Goal: Navigation & Orientation: Find specific page/section

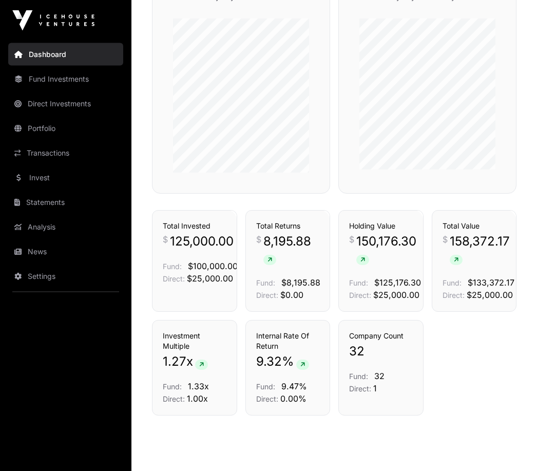
scroll to position [646, 0]
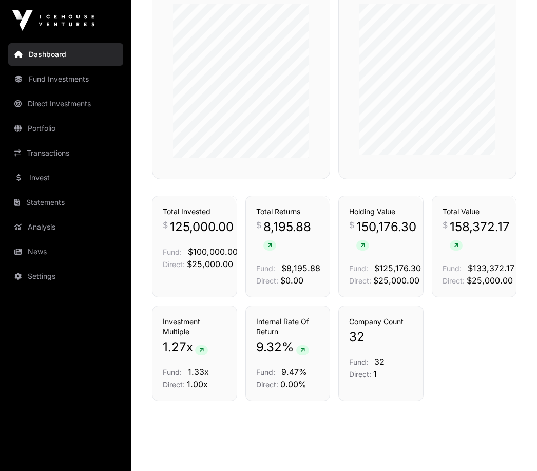
click at [458, 250] on span at bounding box center [456, 245] width 13 height 10
click at [271, 248] on icon at bounding box center [269, 245] width 5 height 6
click at [298, 245] on span "8,195.88" at bounding box center [291, 235] width 56 height 33
click at [295, 273] on span "$8,195.88" at bounding box center [300, 268] width 39 height 10
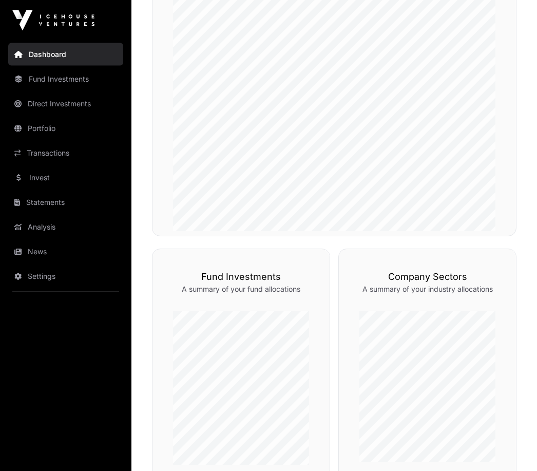
scroll to position [316, 0]
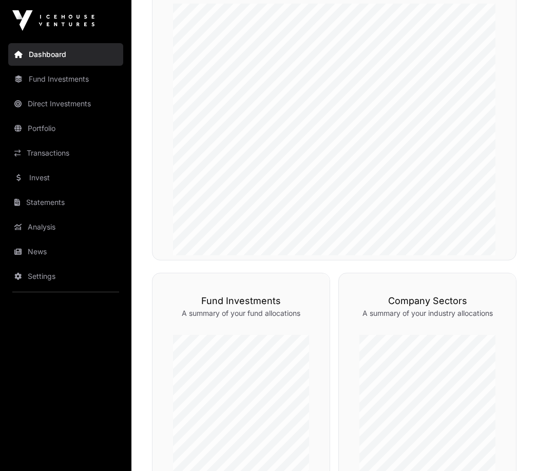
click at [71, 102] on link "Direct Investments" at bounding box center [65, 103] width 115 height 23
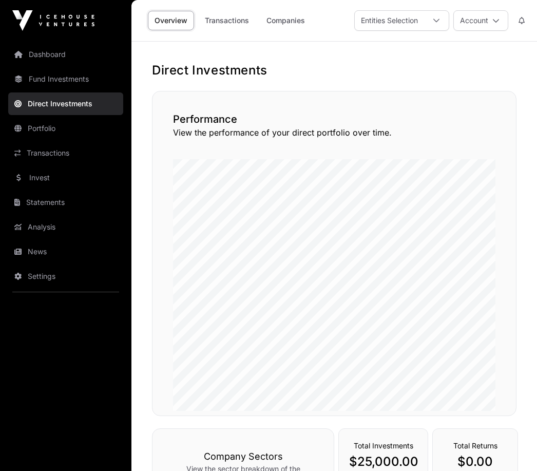
click at [43, 128] on link "Portfolio" at bounding box center [65, 128] width 115 height 23
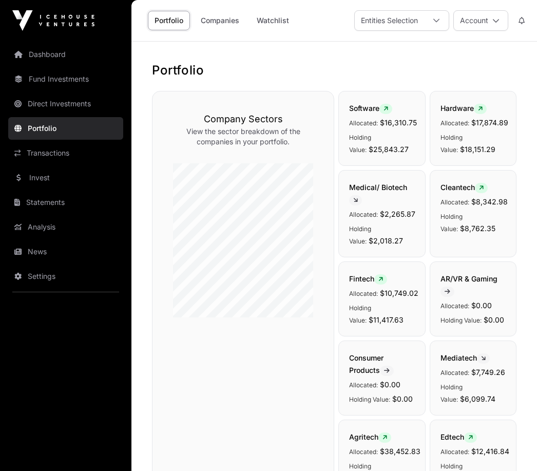
click at [65, 54] on link "Dashboard" at bounding box center [65, 54] width 115 height 23
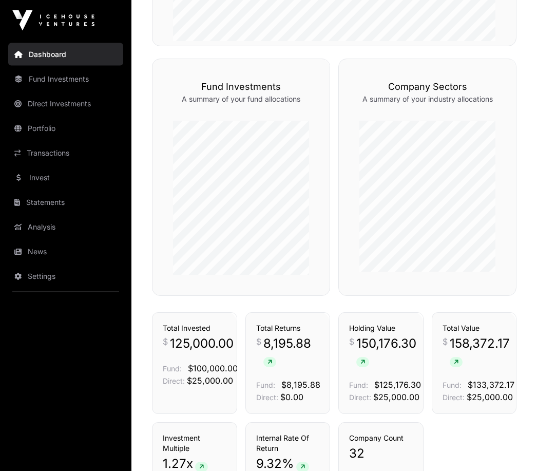
scroll to position [530, 0]
click at [64, 82] on link "Fund Investments" at bounding box center [65, 79] width 115 height 23
click at [70, 74] on link "Fund Investments" at bounding box center [65, 79] width 115 height 23
click at [50, 76] on link "Fund Investments" at bounding box center [65, 79] width 115 height 23
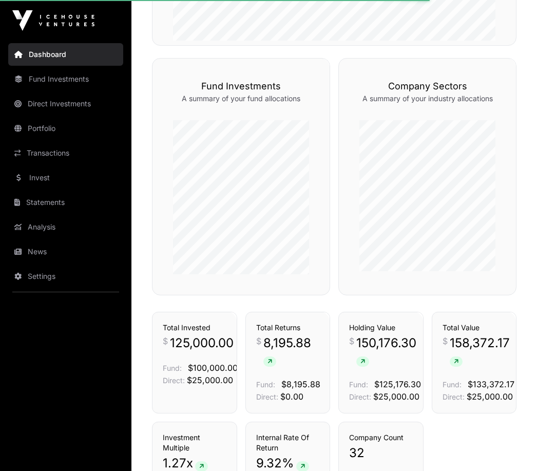
click at [35, 75] on link "Fund Investments" at bounding box center [65, 79] width 115 height 23
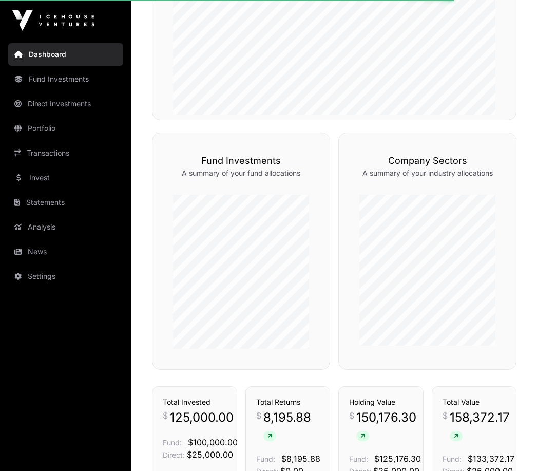
scroll to position [493, 0]
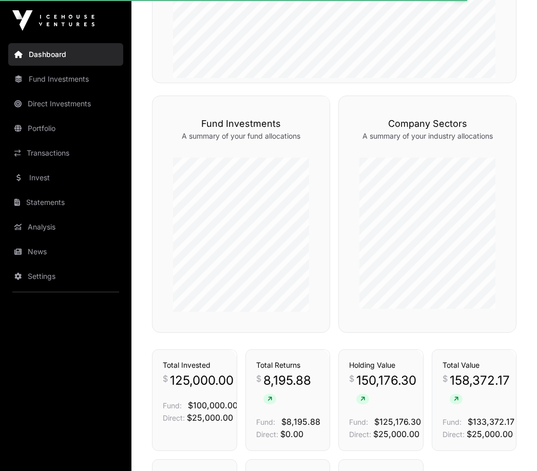
click at [46, 129] on link "Portfolio" at bounding box center [65, 128] width 115 height 23
click at [61, 470] on html "Dashboard Fund Investments Direct Investments Portfolio Transactions Invest Sta…" at bounding box center [268, 73] width 537 height 1133
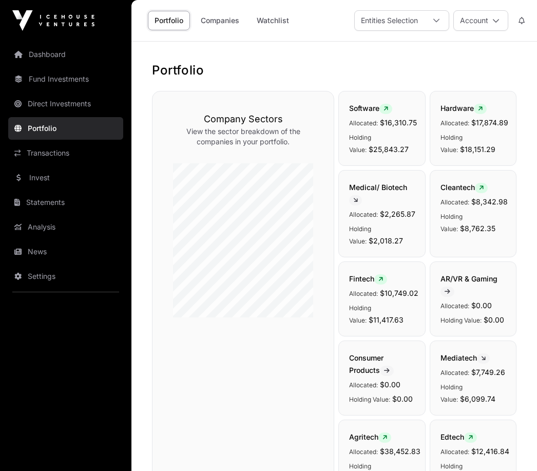
click at [64, 77] on link "Fund Investments" at bounding box center [65, 79] width 115 height 23
click at [52, 78] on link "Fund Investments" at bounding box center [65, 79] width 115 height 23
click at [26, 81] on link "Fund Investments" at bounding box center [65, 79] width 115 height 23
click at [74, 76] on link "Fund Investments" at bounding box center [65, 79] width 115 height 23
click at [81, 77] on link "Fund Investments" at bounding box center [65, 79] width 115 height 23
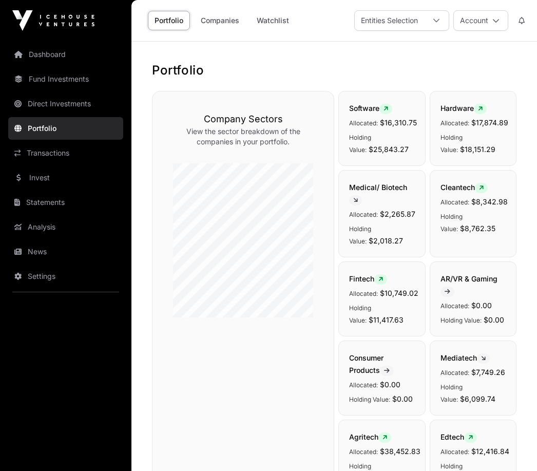
click at [58, 155] on link "Transactions" at bounding box center [65, 153] width 115 height 23
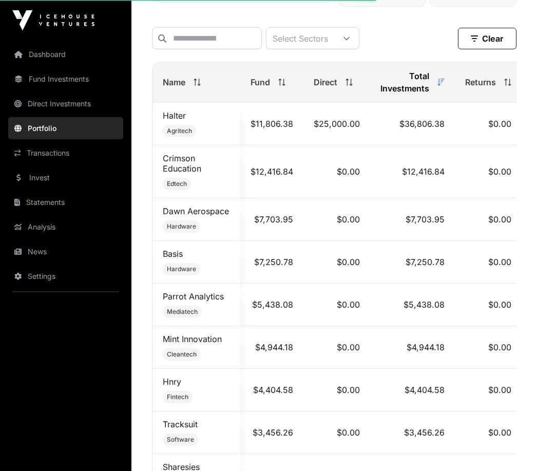
scroll to position [487, 0]
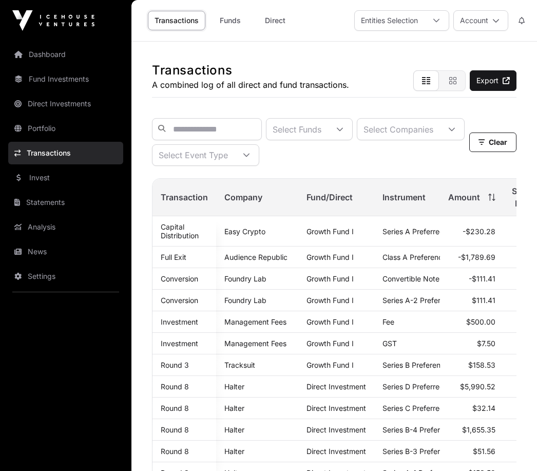
click at [70, 81] on link "Fund Investments" at bounding box center [65, 79] width 115 height 23
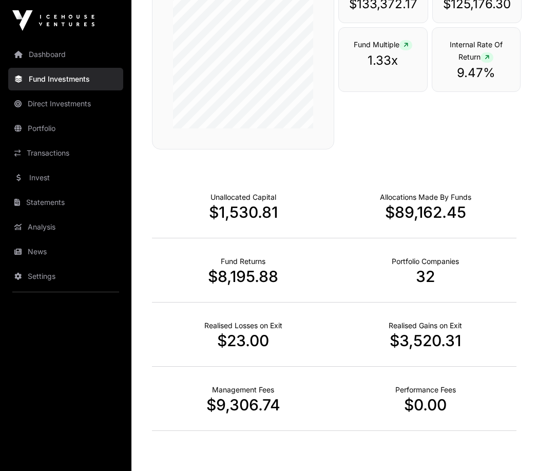
scroll to position [594, 0]
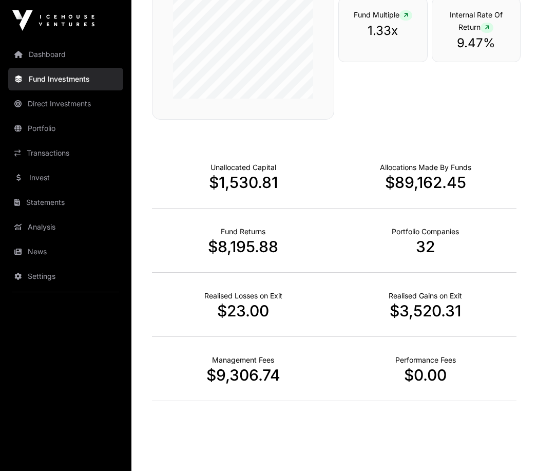
click at [244, 256] on p "$8,195.88" at bounding box center [243, 246] width 182 height 18
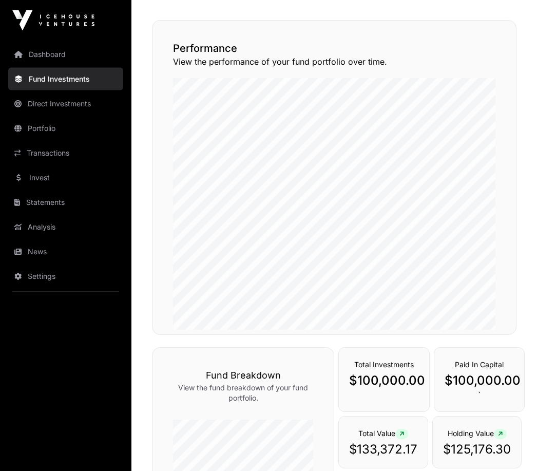
scroll to position [0, 0]
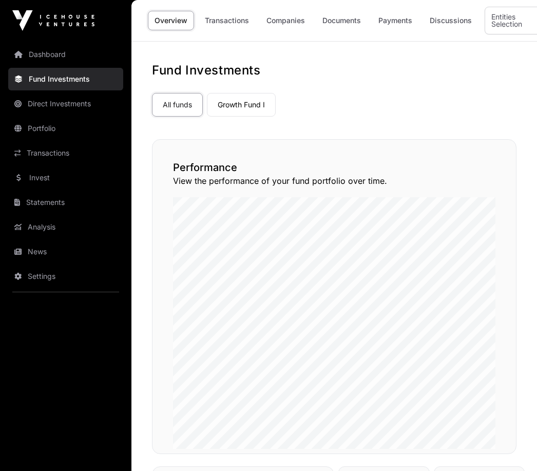
click at [250, 106] on link "Growth Fund I" at bounding box center [241, 105] width 69 height 24
